Goal: Task Accomplishment & Management: Use online tool/utility

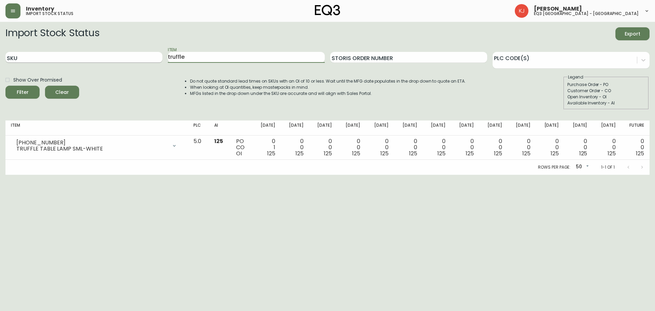
click at [144, 55] on input "SKU" at bounding box center [83, 57] width 157 height 11
paste input "[PHONE_NUMBER]"
type input "[PHONE_NUMBER]"
drag, startPoint x: 228, startPoint y: 57, endPoint x: 162, endPoint y: 60, distance: 66.2
click at [162, 60] on div "SKU [PHONE_NUMBER] Item truffle Storis Order Number PLC Code(s)" at bounding box center [327, 57] width 644 height 22
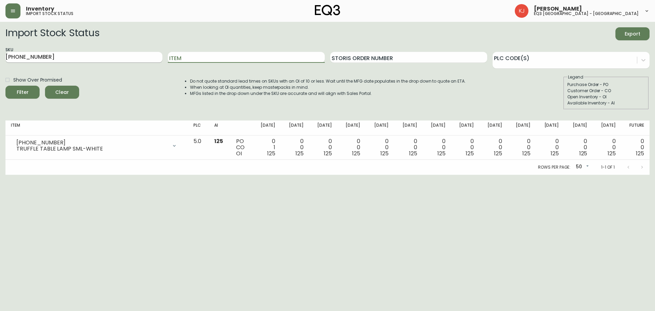
click at [5, 86] on button "Filter" at bounding box center [22, 92] width 34 height 13
drag, startPoint x: 107, startPoint y: 52, endPoint x: 0, endPoint y: 61, distance: 107.5
click at [0, 61] on main "Import Stock Status Export SKU [PHONE_NUMBER] Item Storis Order Number PLC Code…" at bounding box center [327, 98] width 655 height 153
paste input "3"
click at [5, 86] on button "Filter" at bounding box center [22, 92] width 34 height 13
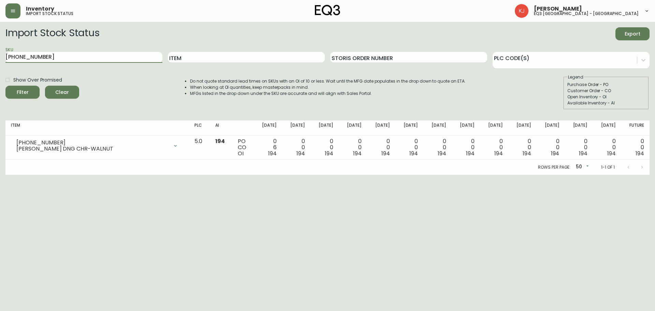
drag, startPoint x: 95, startPoint y: 54, endPoint x: 0, endPoint y: 56, distance: 95.5
click at [0, 56] on main "Import Stock Status Export SKU [PHONE_NUMBER] Item Storis Order Number PLC Code…" at bounding box center [327, 98] width 655 height 153
paste input "[PHONE_NUMBER]"
click at [5, 86] on button "Filter" at bounding box center [22, 92] width 34 height 13
drag, startPoint x: 65, startPoint y: 56, endPoint x: 6, endPoint y: 65, distance: 59.8
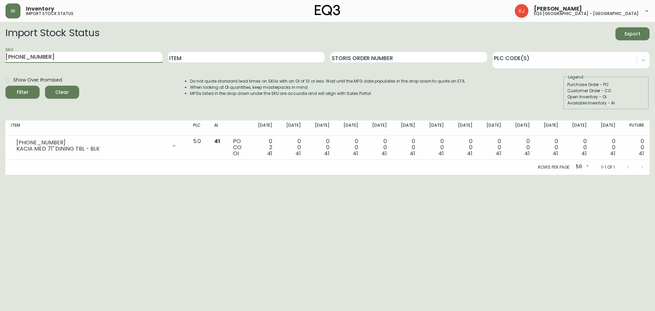
click at [6, 65] on div "SKU [PHONE_NUMBER]" at bounding box center [83, 57] width 157 height 22
paste input "49"
click at [5, 86] on button "Filter" at bounding box center [22, 92] width 34 height 13
drag, startPoint x: 103, startPoint y: 57, endPoint x: 0, endPoint y: 57, distance: 103.0
click at [0, 57] on main "Import Stock Status Export SKU [PHONE_NUMBER] Item Storis Order Number PLC Code…" at bounding box center [327, 98] width 655 height 153
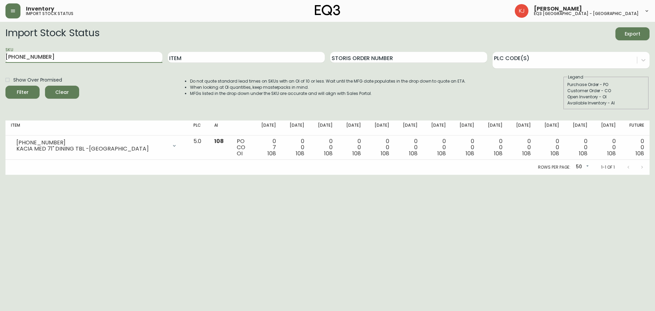
paste input "49-1"
type input "[PHONE_NUMBER]"
click at [5, 86] on button "Filter" at bounding box center [22, 92] width 34 height 13
